Goal: Transaction & Acquisition: Purchase product/service

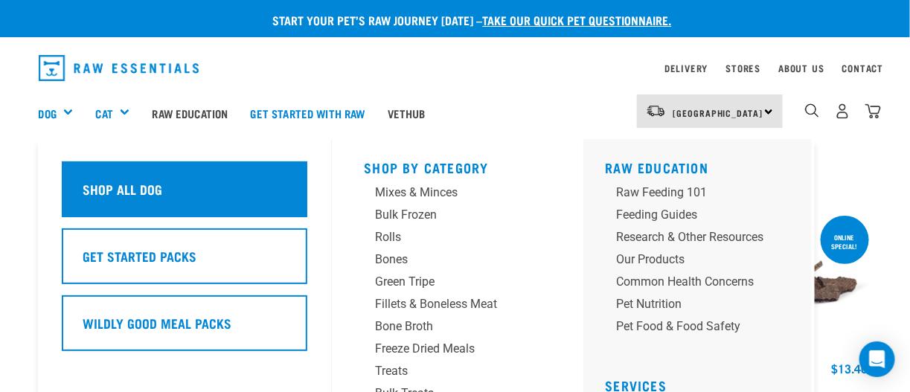
click at [92, 188] on h5 "Shop All Dog" at bounding box center [123, 188] width 80 height 19
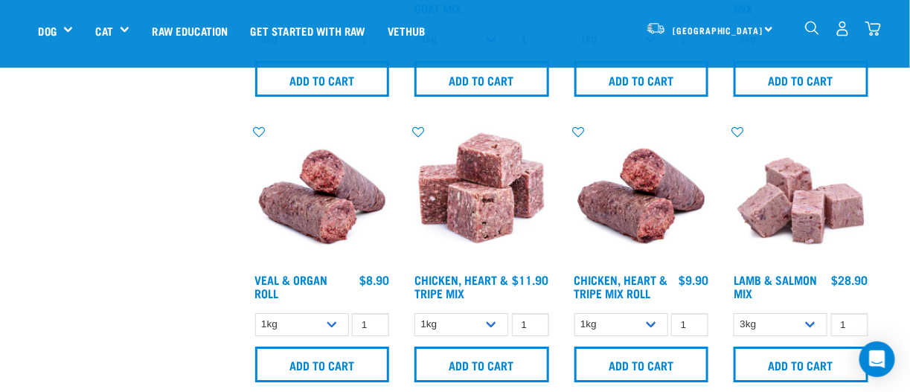
scroll to position [1413, 0]
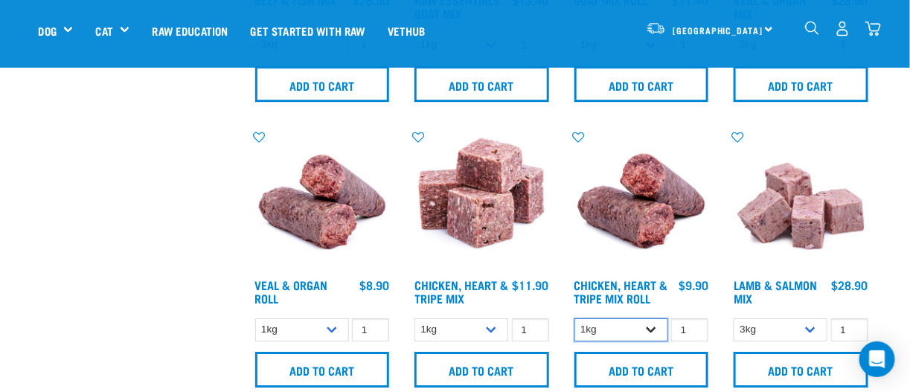
click at [651, 326] on select "1kg Bulk (10kg)" at bounding box center [621, 329] width 94 height 23
select select "912"
click at [574, 318] on select "1kg Bulk (10kg)" at bounding box center [621, 329] width 94 height 23
click at [283, 286] on link "Veal & Organ Roll" at bounding box center [291, 291] width 73 height 20
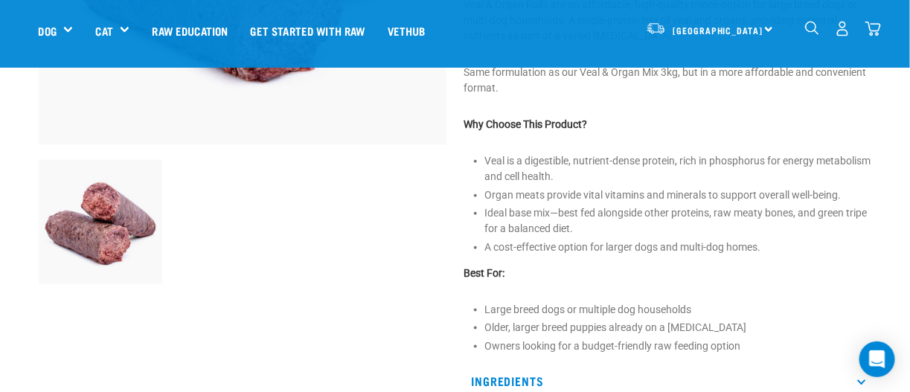
scroll to position [595, 0]
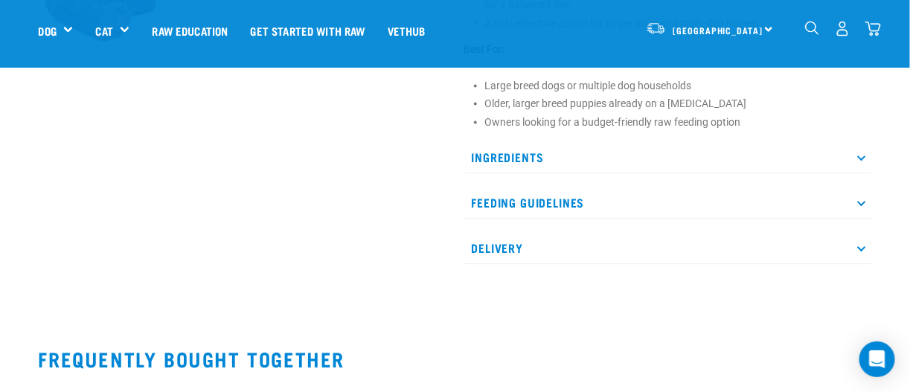
click at [858, 158] on icon at bounding box center [861, 156] width 8 height 8
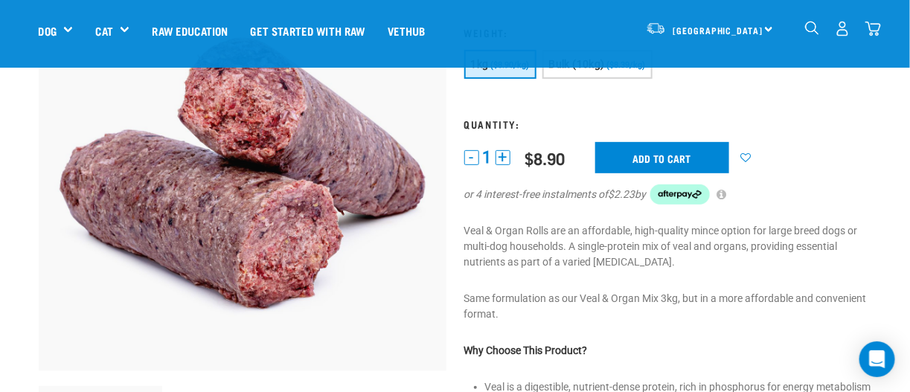
scroll to position [74, 0]
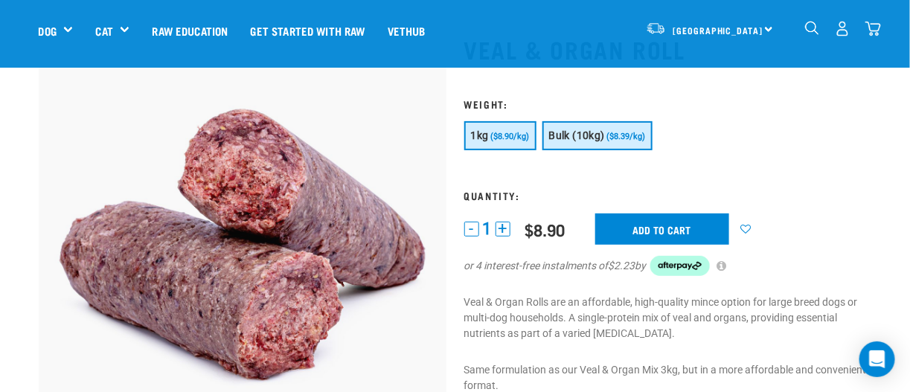
click at [571, 143] on button "Bulk (10kg) ($8.39/kg)" at bounding box center [597, 135] width 110 height 29
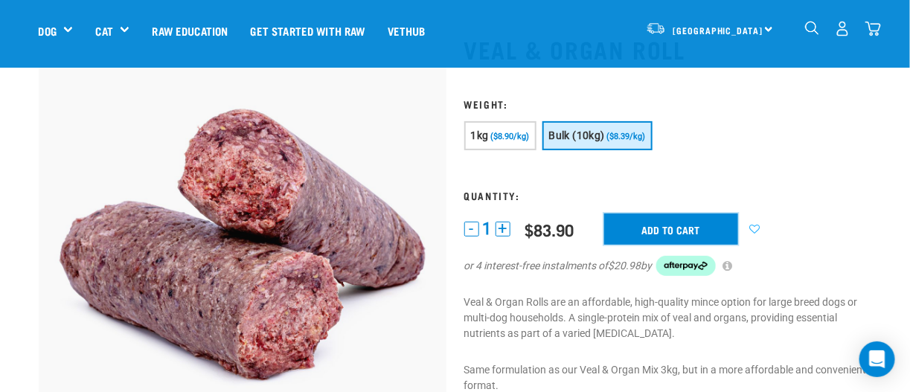
click at [641, 228] on input "Add to cart" at bounding box center [671, 228] width 134 height 31
click at [876, 26] on img "dropdown navigation" at bounding box center [873, 29] width 16 height 16
click at [870, 28] on img "dropdown navigation" at bounding box center [873, 29] width 16 height 16
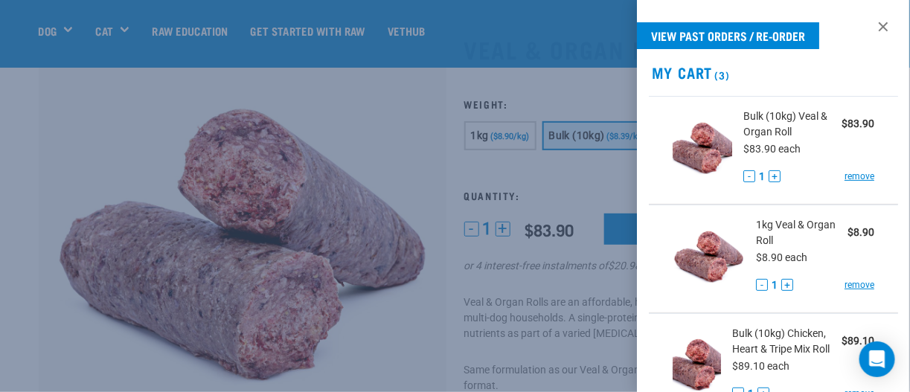
click at [847, 164] on div "Bulk (10kg) Veal & Organ Roll $83.90 $83.90 each - 1 + remove" at bounding box center [803, 150] width 142 height 83
click at [849, 174] on link "remove" at bounding box center [859, 176] width 30 height 13
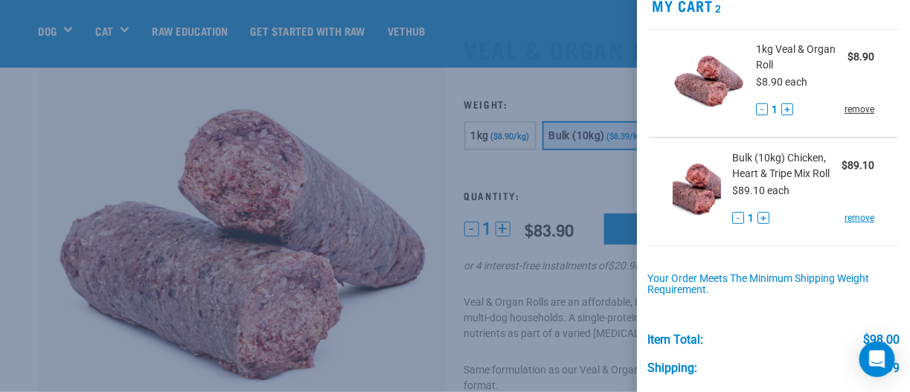
scroll to position [47, 0]
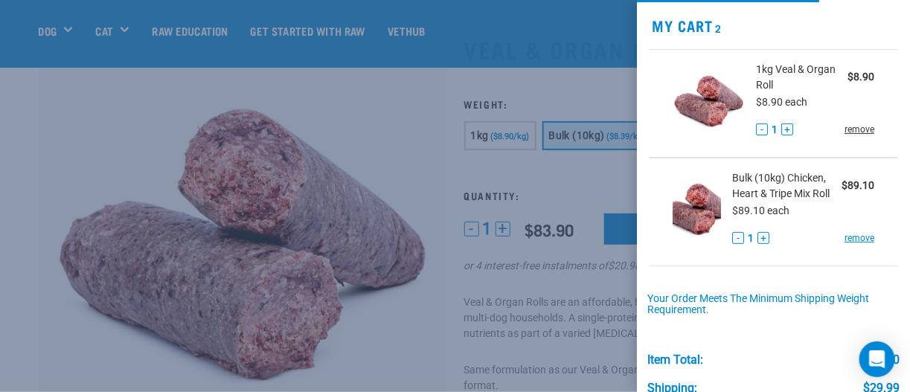
click at [844, 128] on link "remove" at bounding box center [859, 129] width 30 height 13
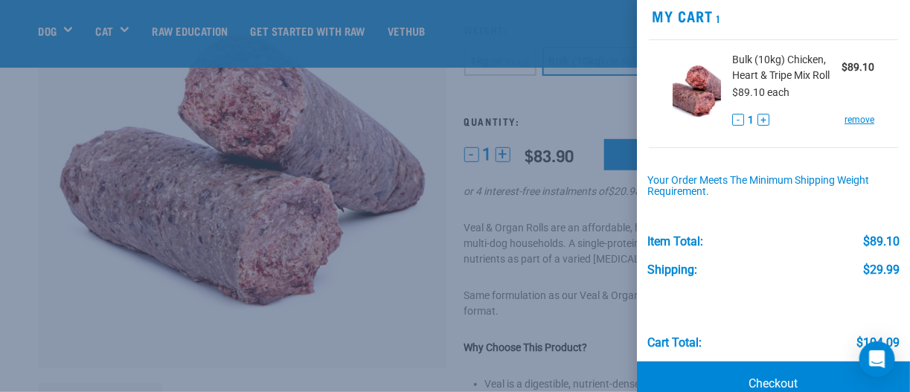
scroll to position [87, 0]
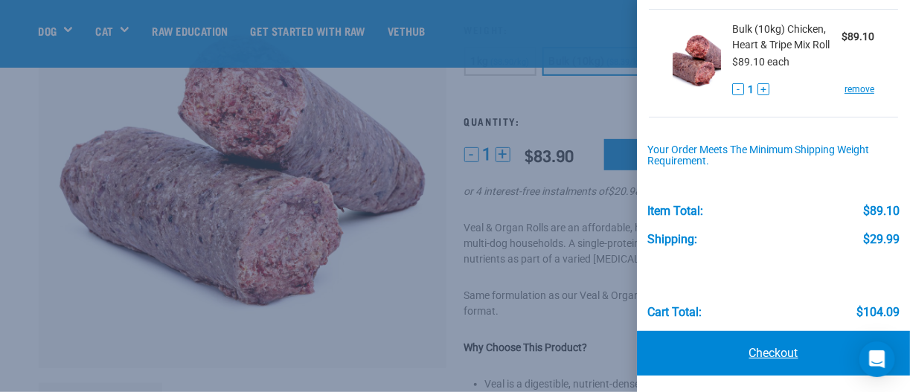
click at [678, 339] on link "Checkout" at bounding box center [773, 353] width 273 height 45
click at [779, 350] on link "Checkout" at bounding box center [773, 353] width 273 height 45
click at [747, 352] on link "Checkout" at bounding box center [773, 353] width 273 height 45
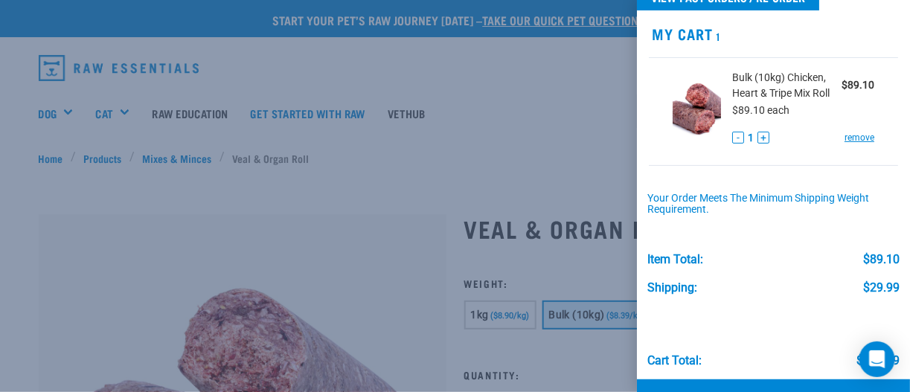
scroll to position [0, 0]
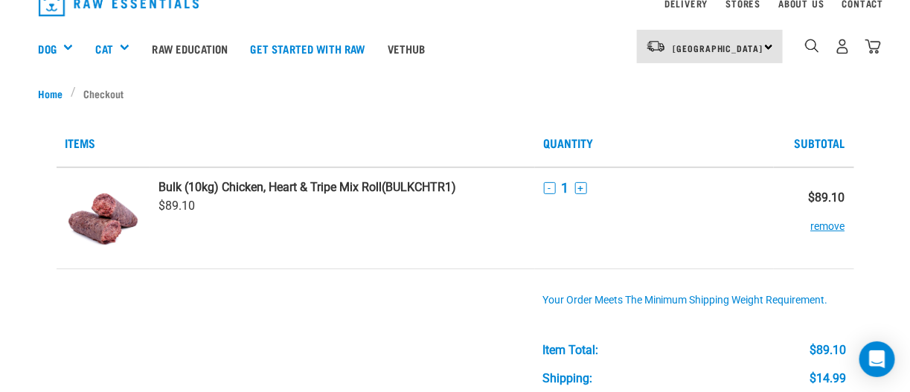
scroll to position [148, 0]
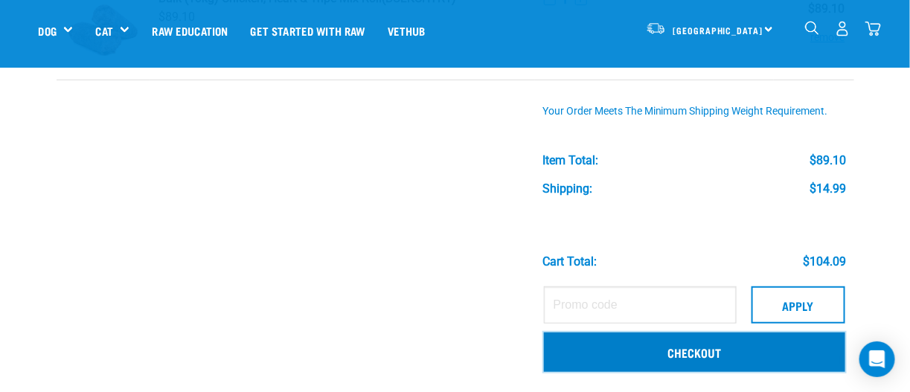
click at [685, 352] on link "Checkout" at bounding box center [694, 352] width 301 height 39
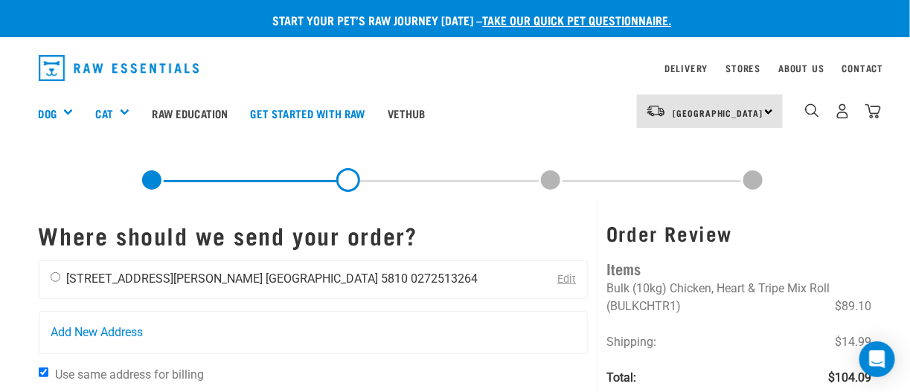
click at [54, 277] on input "radio" at bounding box center [56, 277] width 10 height 10
radio input "true"
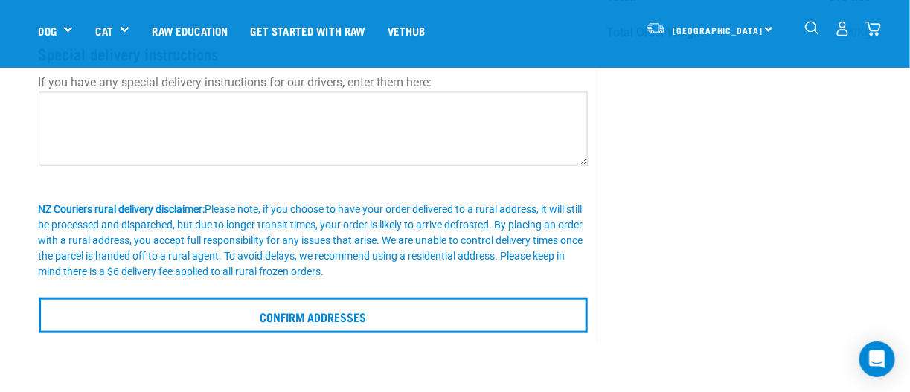
scroll to position [298, 0]
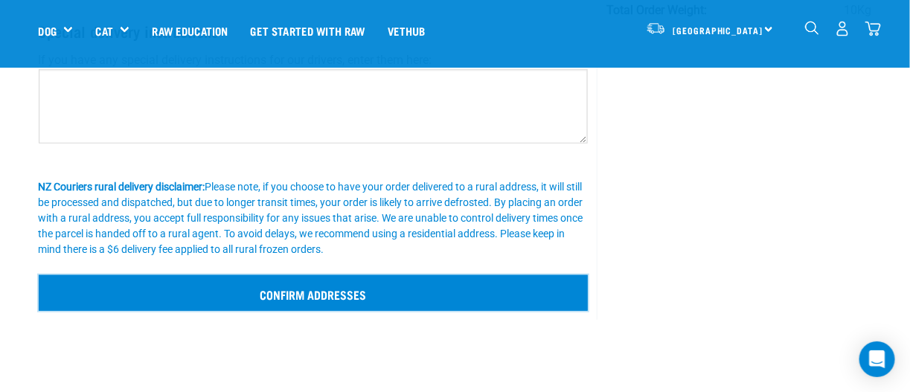
click at [367, 301] on input "Confirm addresses" at bounding box center [314, 293] width 550 height 36
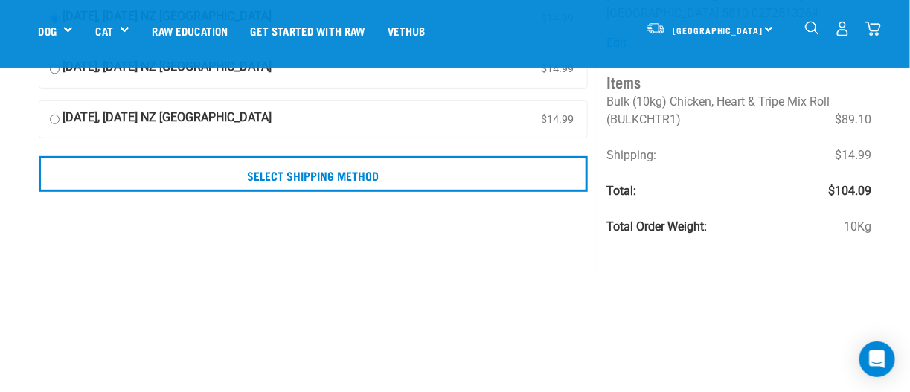
scroll to position [148, 0]
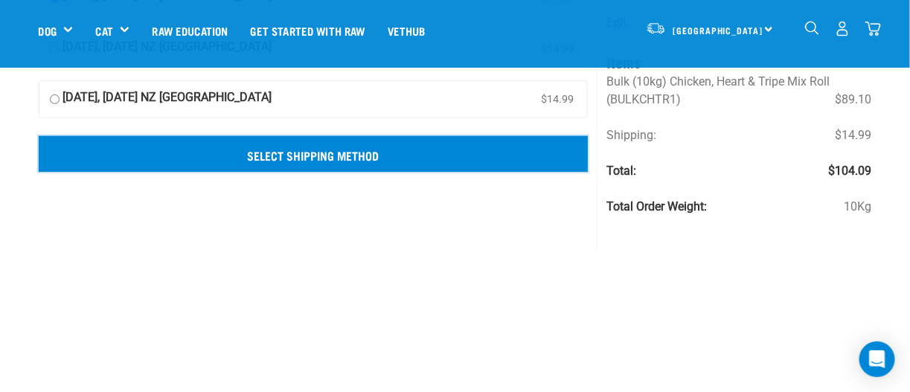
click at [300, 155] on input "Select Shipping Method" at bounding box center [314, 154] width 550 height 36
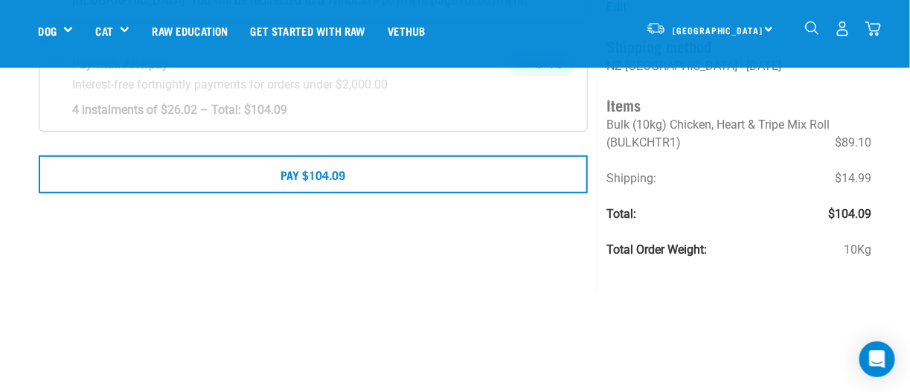
scroll to position [148, 0]
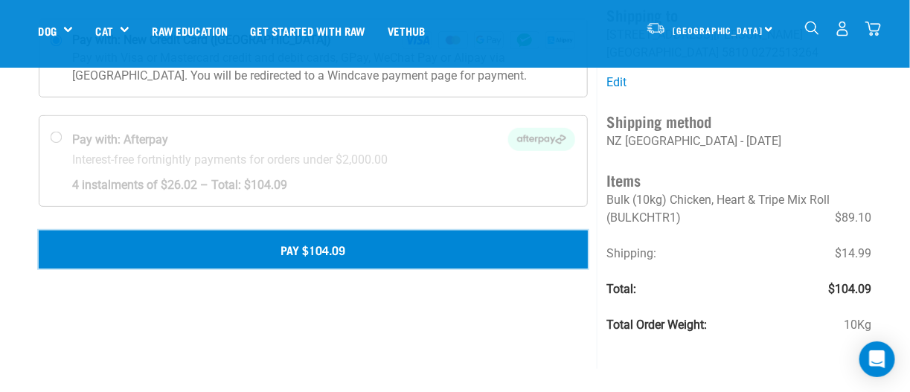
click at [302, 251] on button "Pay $104.09" at bounding box center [314, 249] width 550 height 37
